Goal: Task Accomplishment & Management: Use online tool/utility

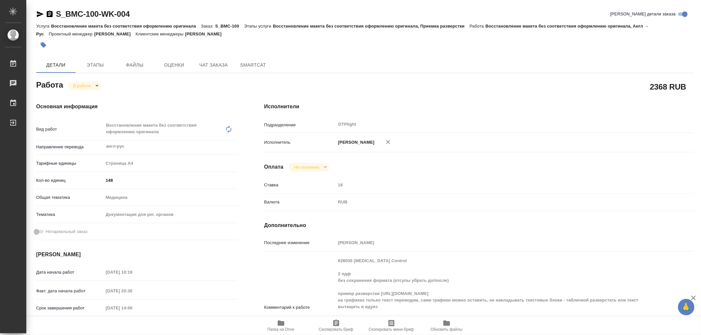
scroll to position [109, 0]
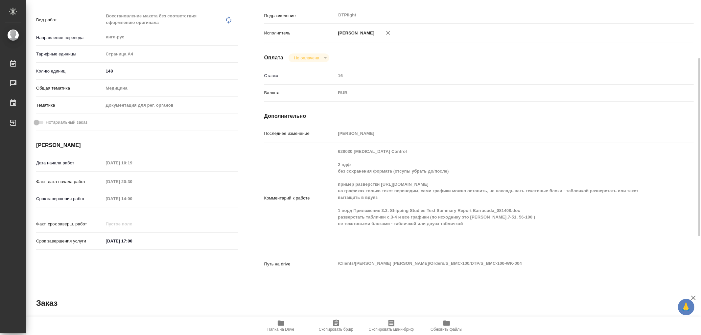
click at [281, 322] on icon "button" at bounding box center [281, 323] width 7 height 5
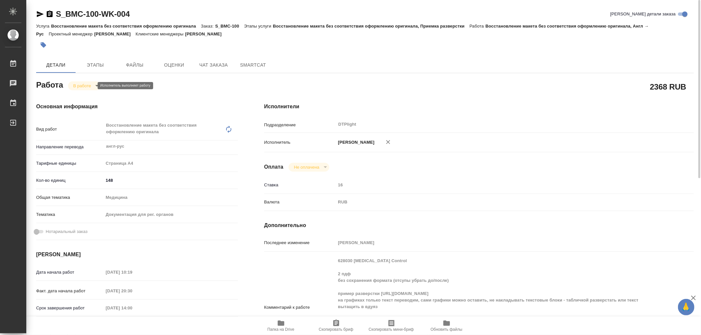
click at [88, 86] on body "🙏 .cls-1 fill:#fff; AWATERA Aleksandrova Valeriya Работы 0 Чаты График Выйти S_…" at bounding box center [350, 167] width 701 height 335
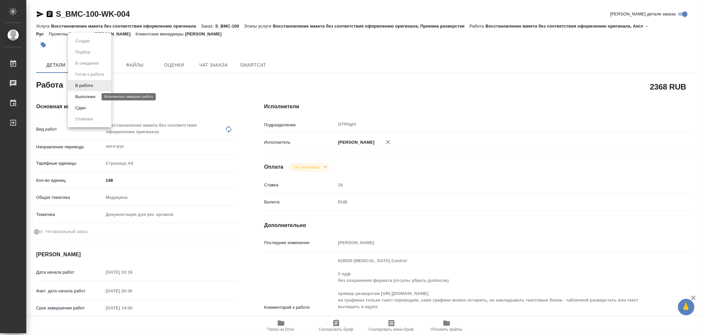
click at [86, 97] on button "Выполнен" at bounding box center [85, 96] width 24 height 7
type textarea "x"
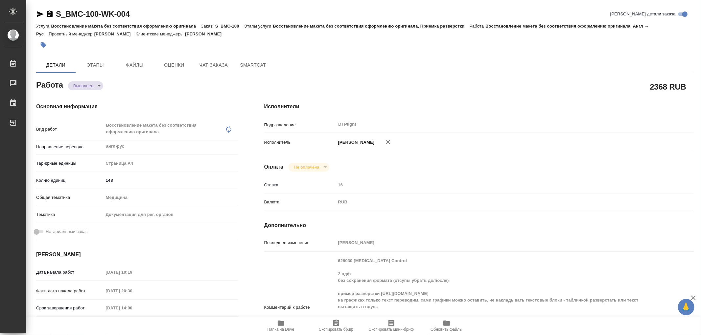
type textarea "x"
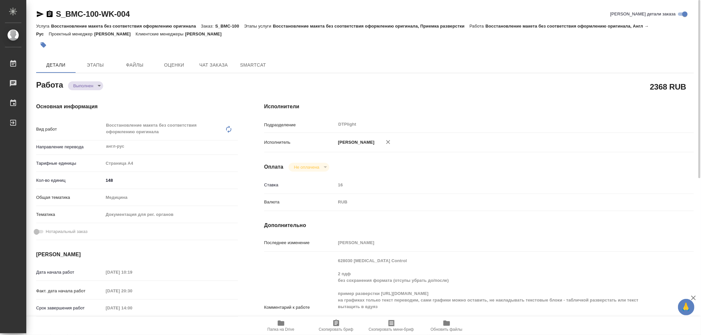
type textarea "x"
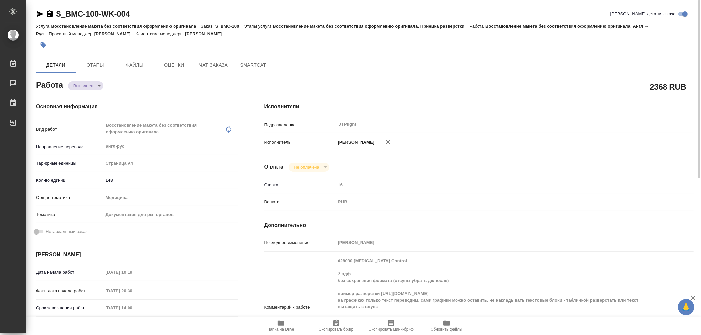
type textarea "x"
